Goal: Task Accomplishment & Management: Manage account settings

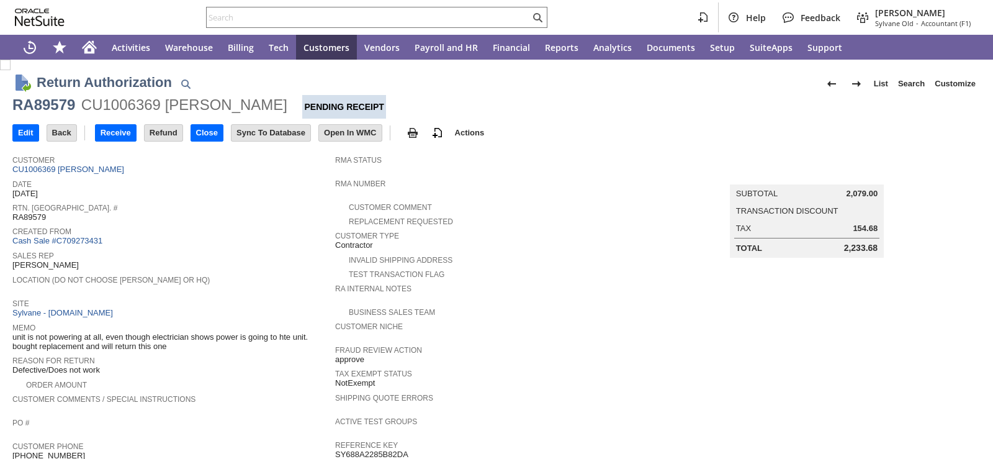
click at [239, 230] on span "Created From" at bounding box center [170, 229] width 317 height 12
click at [81, 172] on link "CU1006369 fred holland" at bounding box center [69, 168] width 115 height 9
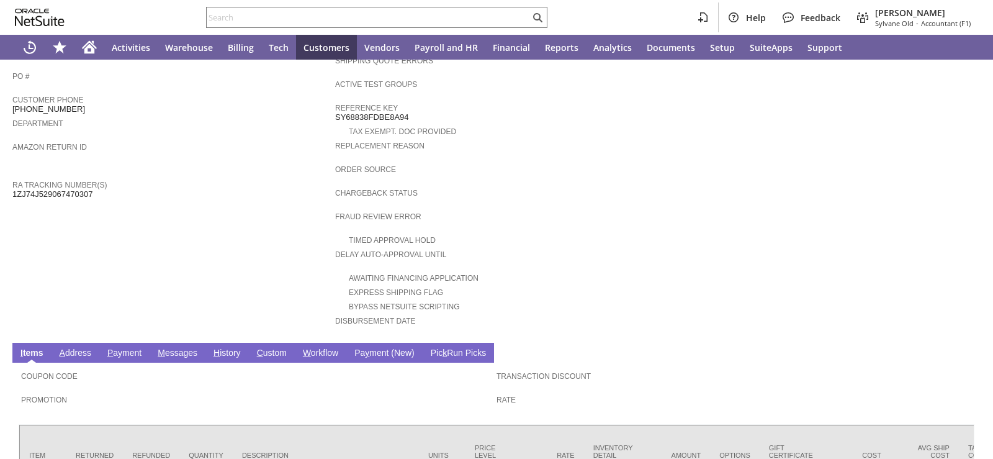
scroll to position [372, 0]
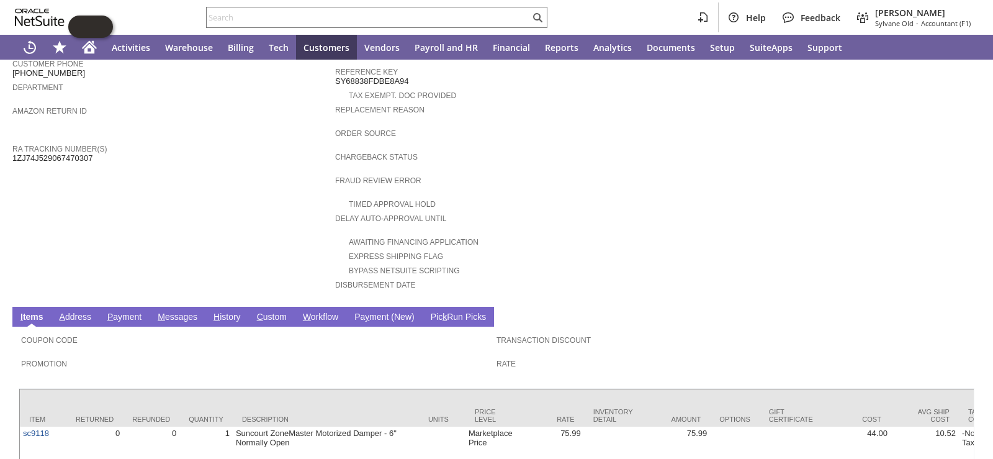
click at [75, 312] on link "A ddress" at bounding box center [75, 318] width 38 height 12
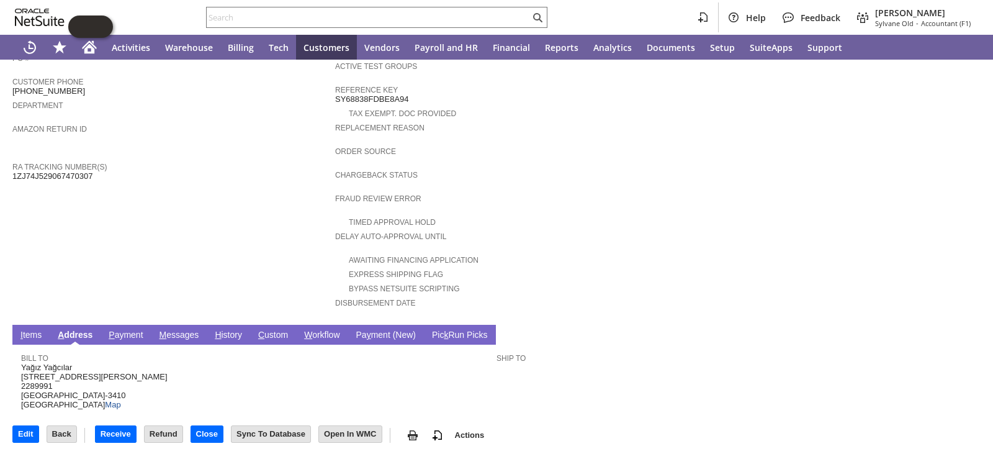
scroll to position [337, 0]
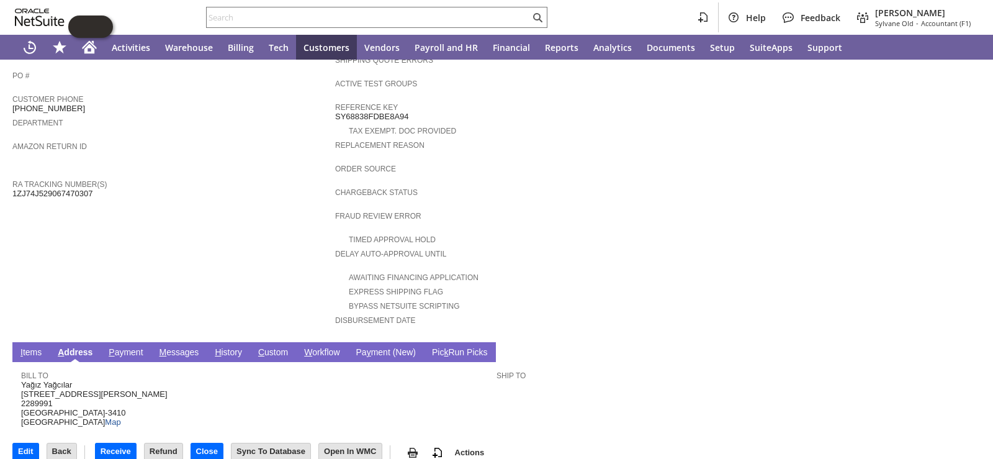
click at [148, 250] on td "Customer CU1229120 Yağız Yağcılar Date [DATE] [GEOGRAPHIC_DATA]. [GEOGRAPHIC_DA…" at bounding box center [173, 74] width 323 height 524
click at [308, 220] on td "Customer CU1229120 Yağız Yağcılar Date [DATE] [GEOGRAPHIC_DATA]. [GEOGRAPHIC_DA…" at bounding box center [173, 74] width 323 height 524
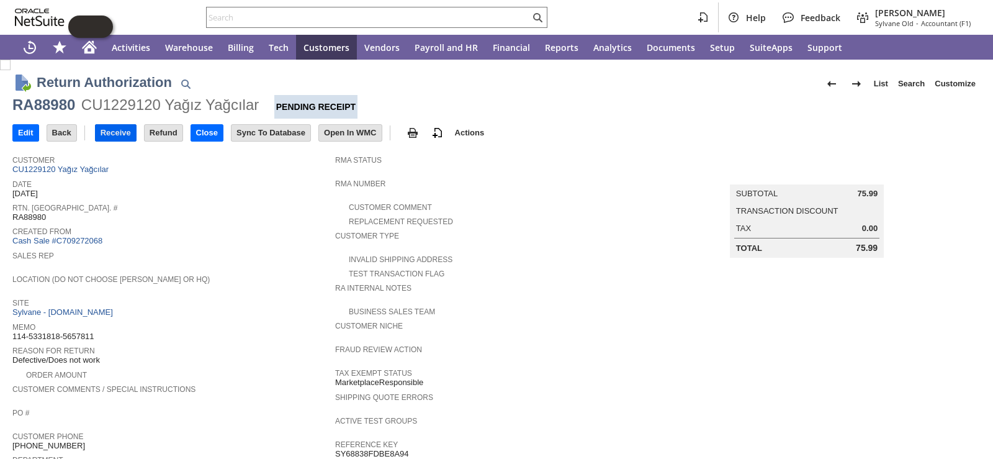
click at [126, 132] on input "Receive" at bounding box center [116, 133] width 40 height 16
